Goal: Transaction & Acquisition: Obtain resource

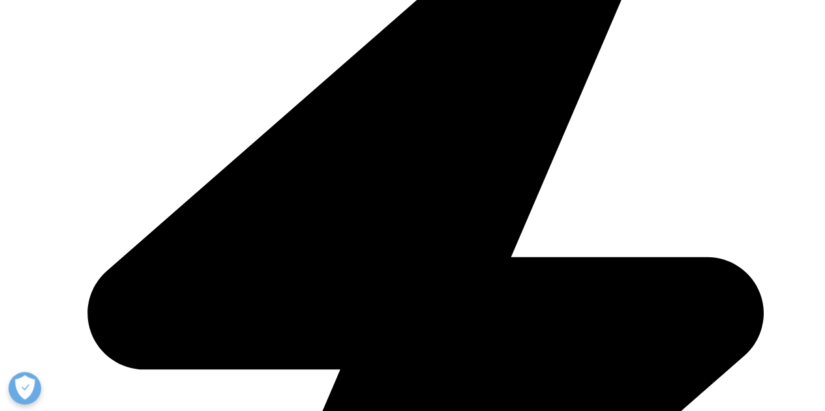
scroll to position [456, 0]
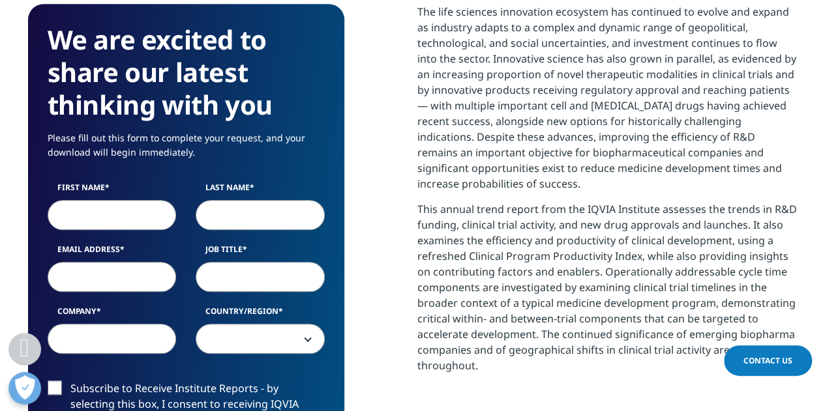
scroll to position [587, 0]
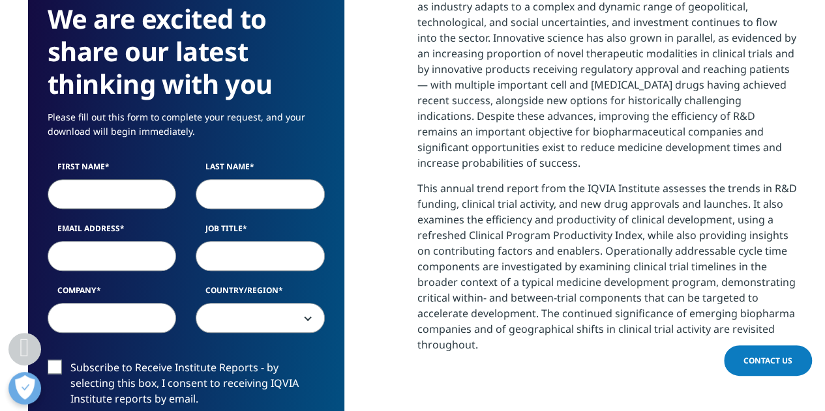
click at [86, 198] on input "First Name" at bounding box center [112, 194] width 129 height 30
type input "[PERSON_NAME]"
type input "[PERSON_NAME][EMAIL_ADDRESS][DOMAIN_NAME]"
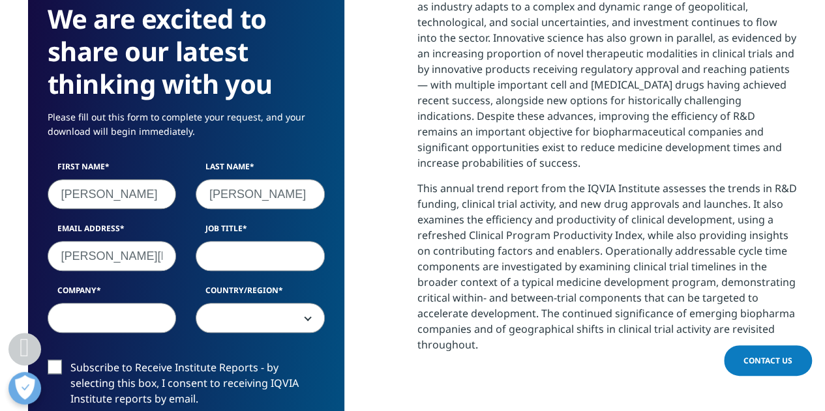
type input "Nature Research"
select select "[GEOGRAPHIC_DATA]"
click at [222, 254] on input "Job Title" at bounding box center [260, 256] width 129 height 30
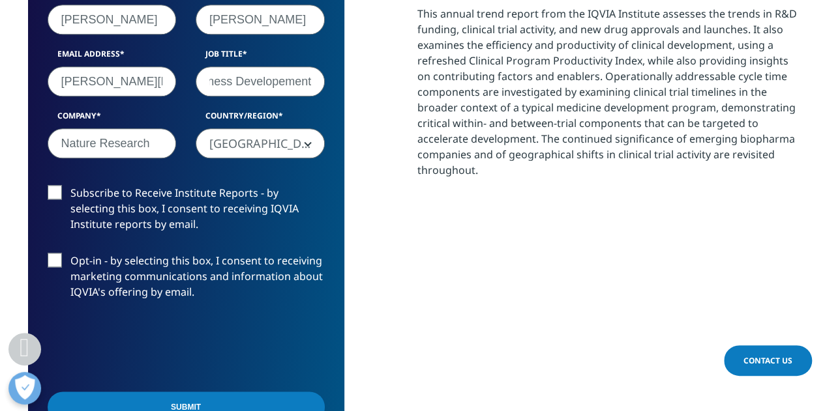
scroll to position [782, 0]
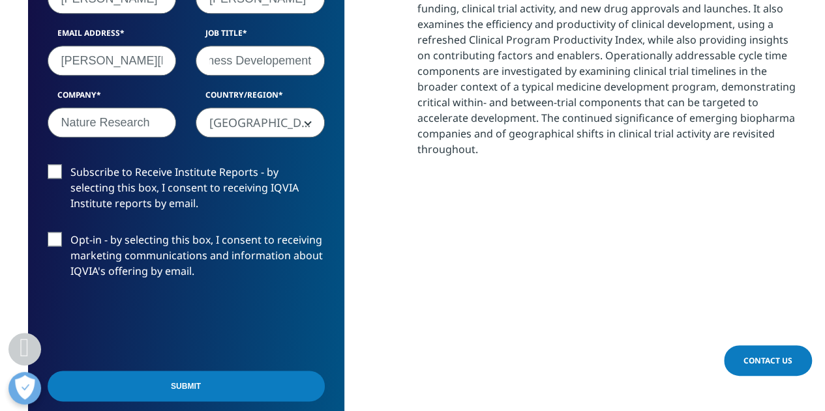
type input "Head of Business Developement"
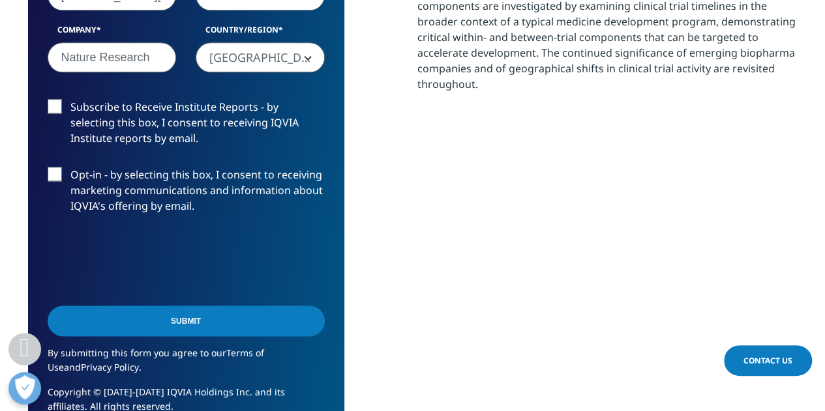
click at [154, 322] on input "Submit" at bounding box center [186, 321] width 277 height 31
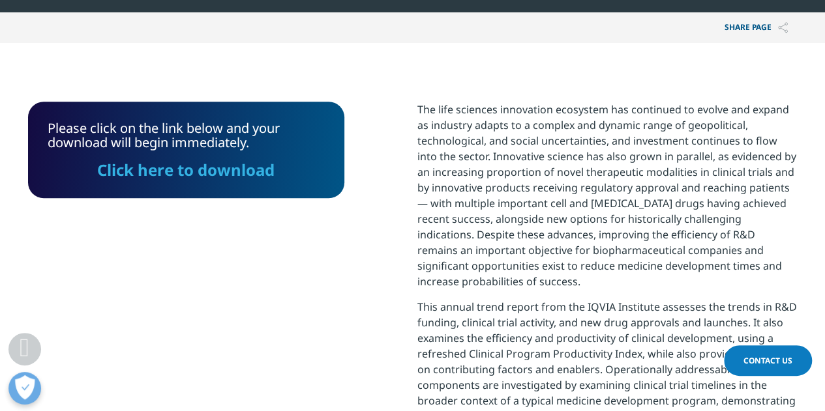
scroll to position [459, 0]
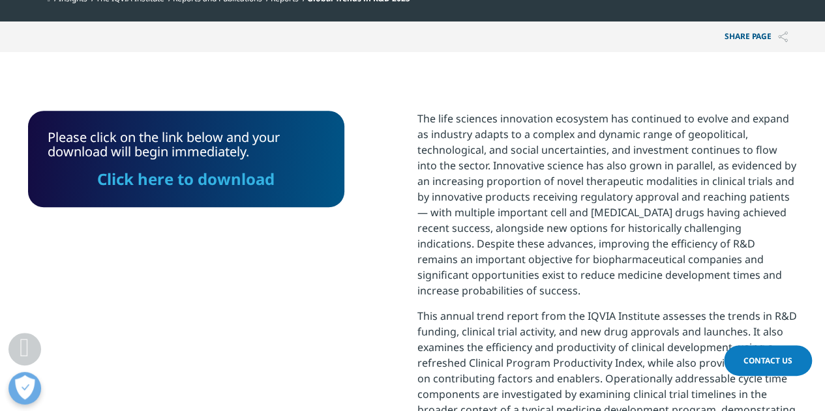
click at [214, 183] on link "Click here to download" at bounding box center [185, 179] width 177 height 22
